Goal: Navigation & Orientation: Find specific page/section

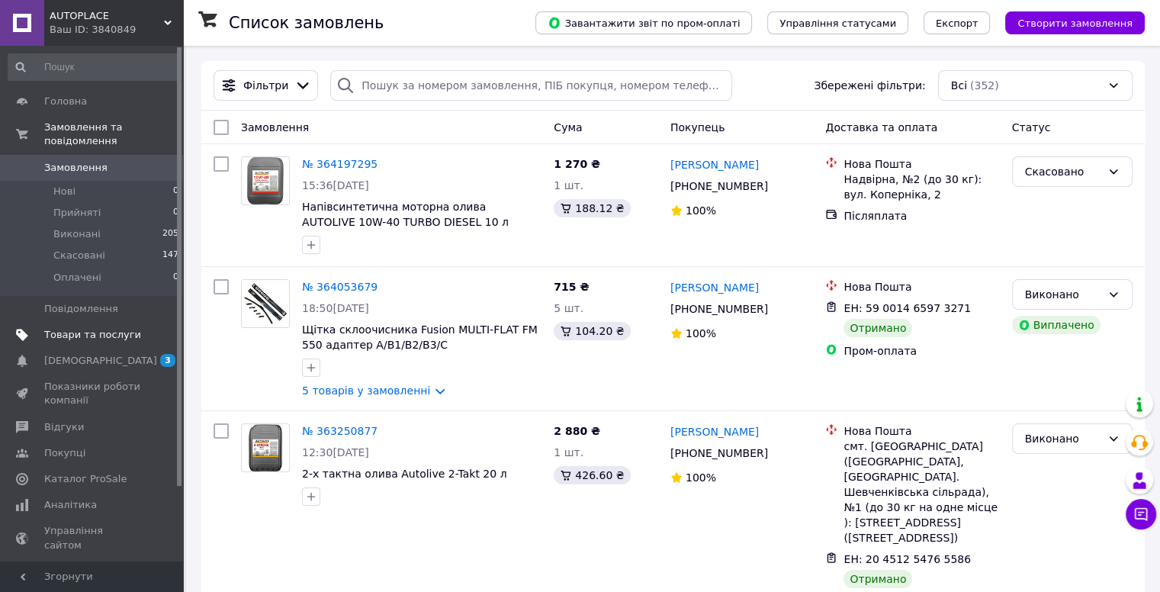
click at [91, 328] on span "Товари та послуги" at bounding box center [92, 335] width 97 height 14
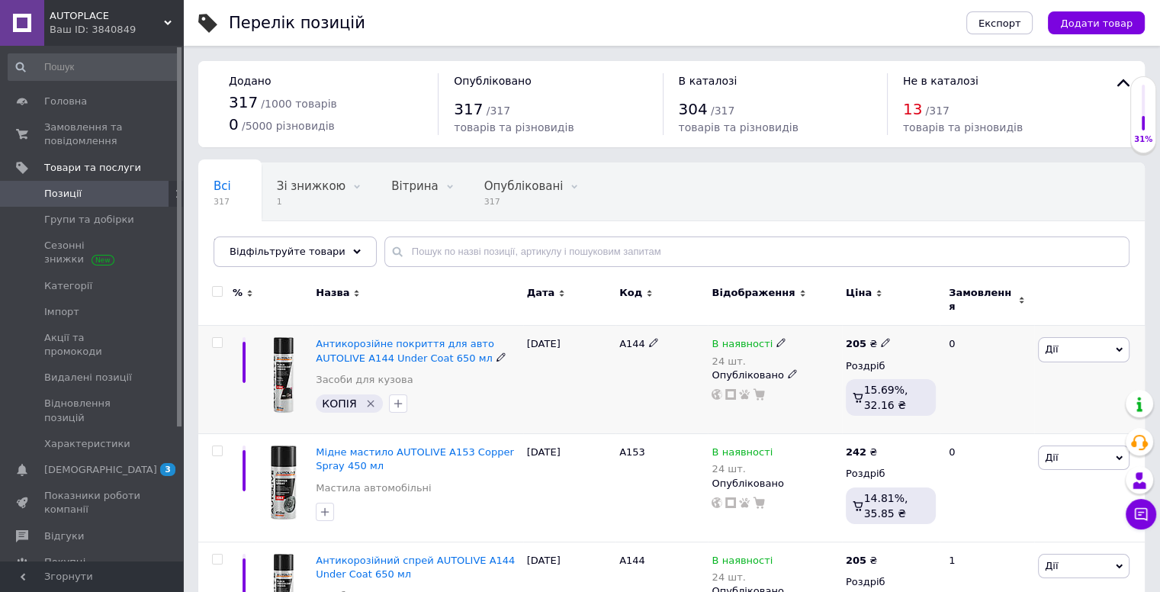
click at [1120, 346] on icon at bounding box center [1118, 349] width 7 height 7
click at [60, 259] on span "Сезонні знижки" at bounding box center [92, 252] width 97 height 27
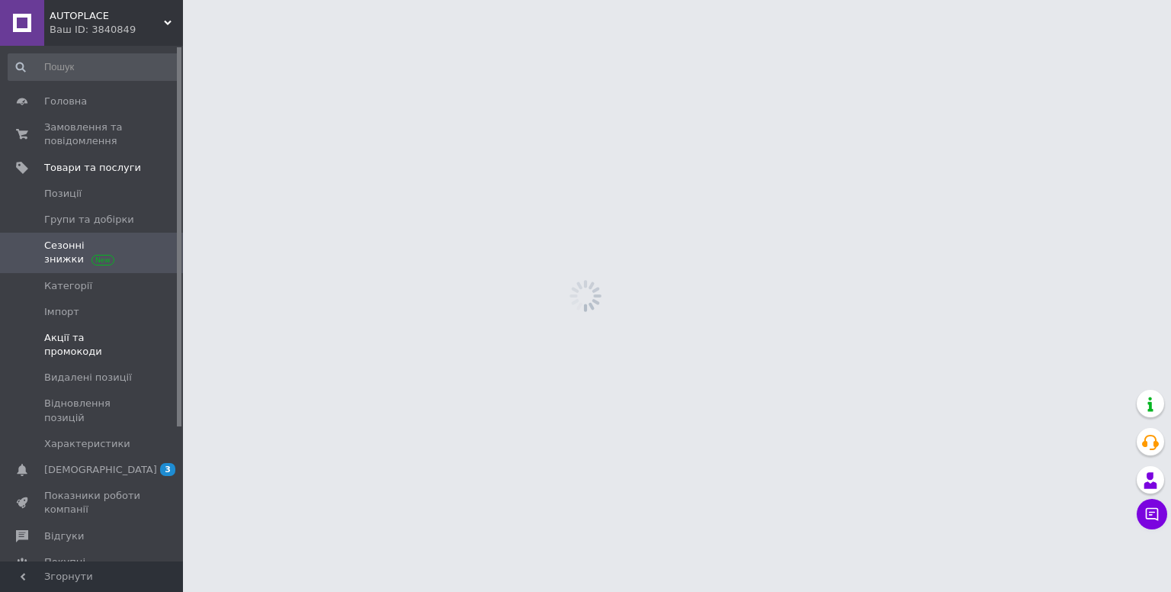
click at [88, 338] on span "Акції та промокоди" at bounding box center [92, 344] width 97 height 27
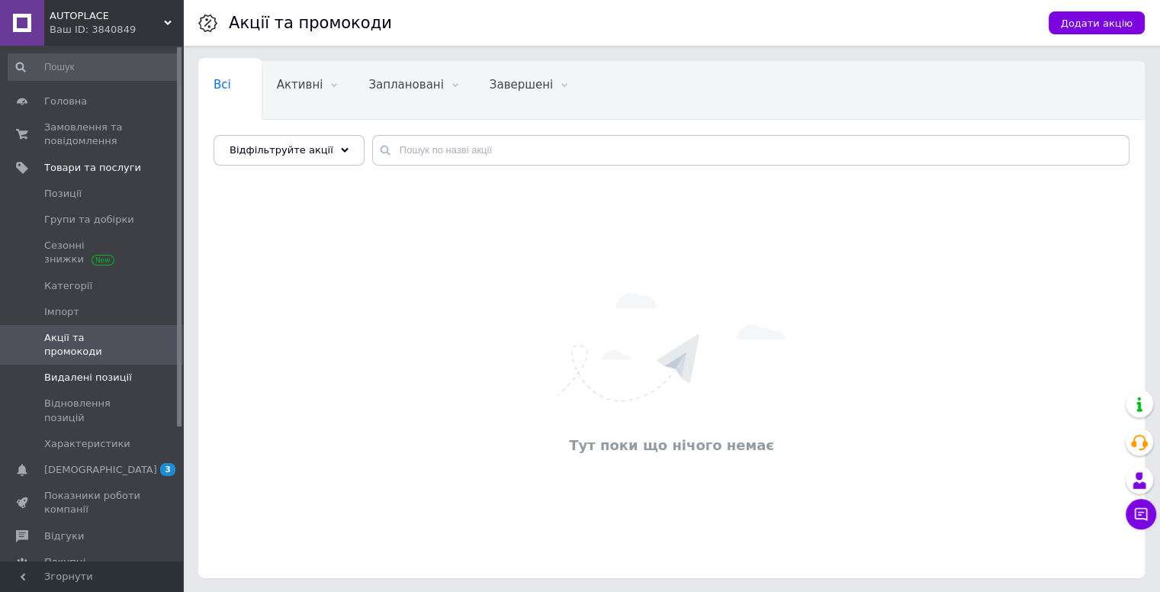
click at [89, 371] on span "Видалені позиції" at bounding box center [88, 378] width 88 height 14
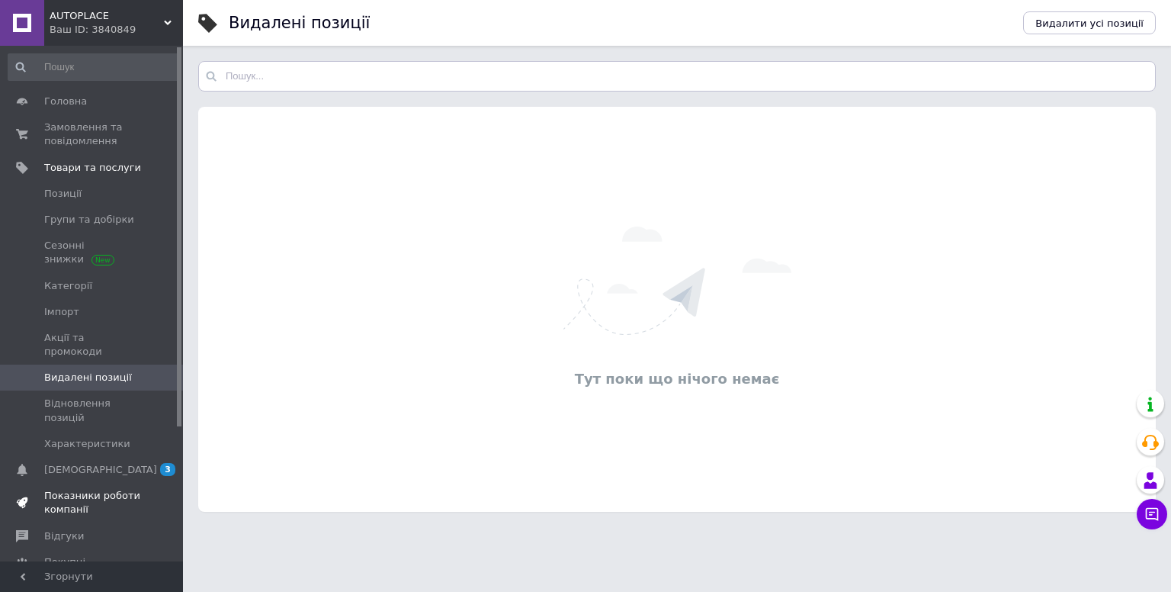
click at [75, 489] on span "Показники роботи компанії" at bounding box center [92, 502] width 97 height 27
